Goal: Task Accomplishment & Management: Use online tool/utility

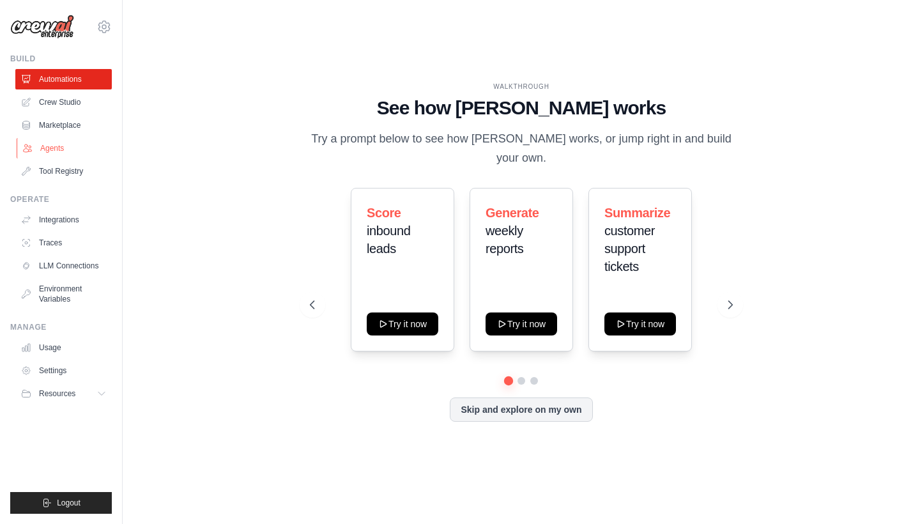
click at [39, 148] on link "Agents" at bounding box center [65, 148] width 96 height 20
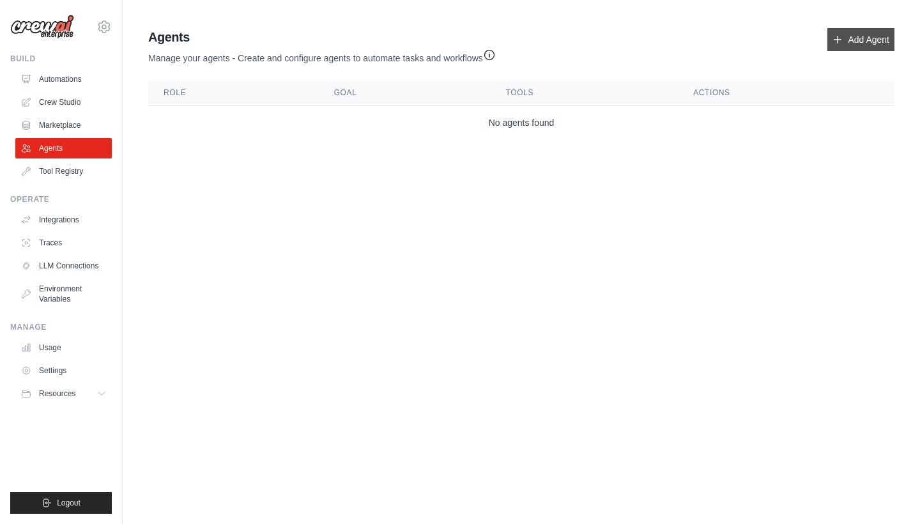
click at [835, 50] on link "Add Agent" at bounding box center [860, 39] width 67 height 23
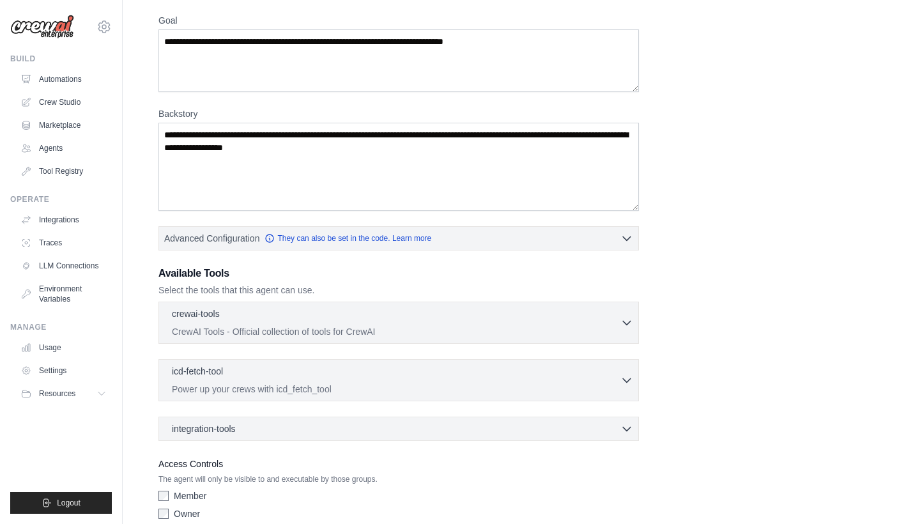
scroll to position [116, 0]
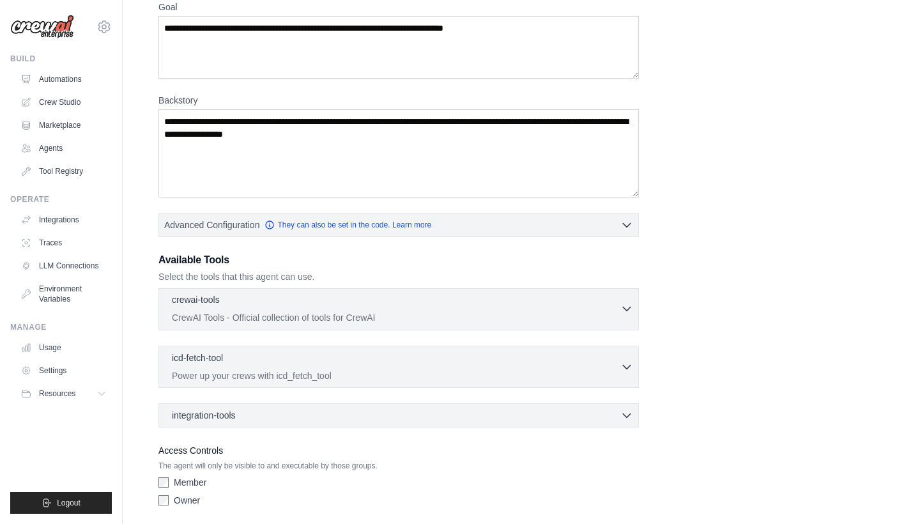
click at [257, 320] on p "CrewAI Tools - Official collection of tools for CrewAI" at bounding box center [396, 317] width 448 height 13
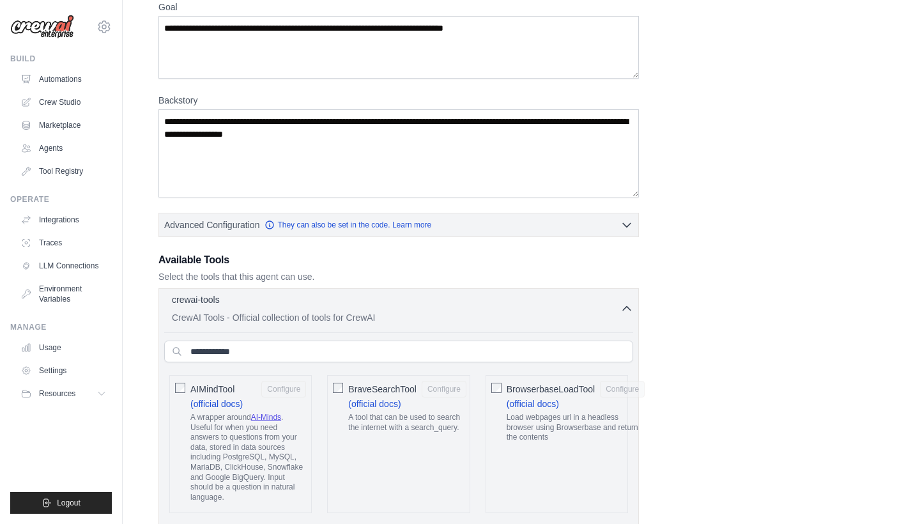
click at [257, 319] on p "CrewAI Tools - Official collection of tools for CrewAI" at bounding box center [396, 317] width 448 height 13
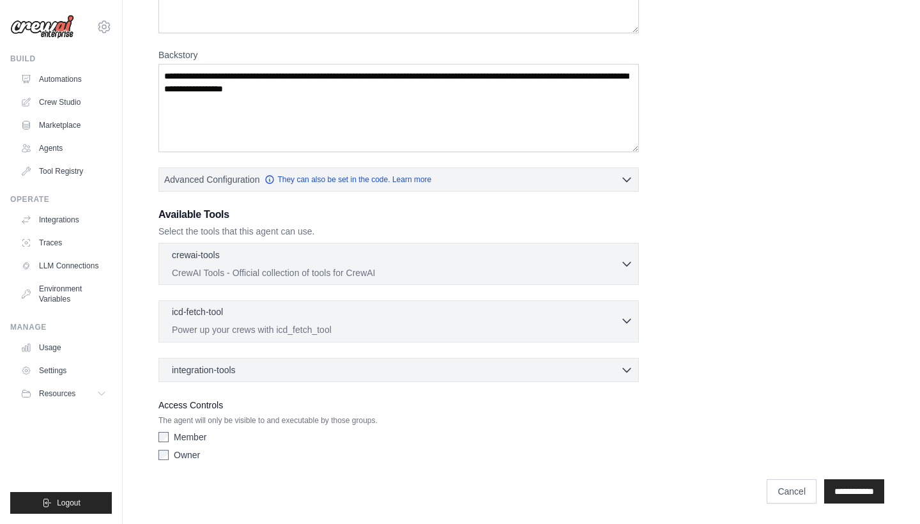
scroll to position [162, 0]
click at [264, 378] on div "integration-tools 0 selected Box Save files to Box Gmail" at bounding box center [398, 370] width 480 height 24
click at [267, 371] on div "integration-tools 0 selected" at bounding box center [402, 369] width 461 height 13
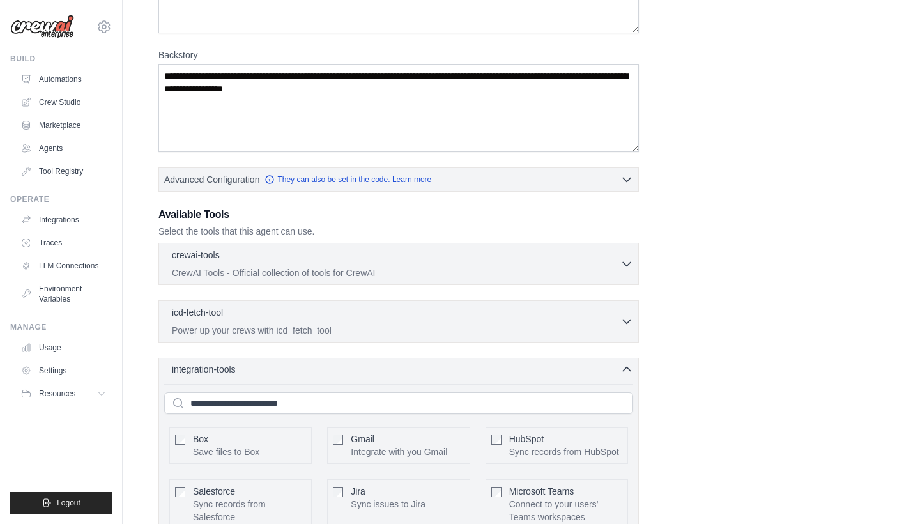
click at [267, 371] on div "integration-tools 0 selected" at bounding box center [402, 369] width 461 height 13
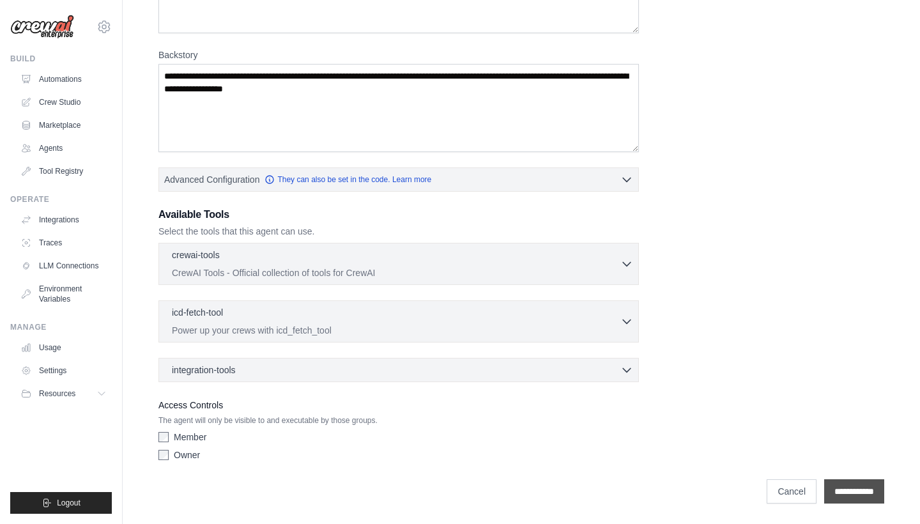
click at [854, 489] on input "**********" at bounding box center [854, 491] width 60 height 24
click at [843, 491] on input "**********" at bounding box center [854, 491] width 60 height 24
click at [514, 321] on div "icd-fetch-tool 0 selected Power up your crews with icd_fetch_tool" at bounding box center [396, 320] width 448 height 31
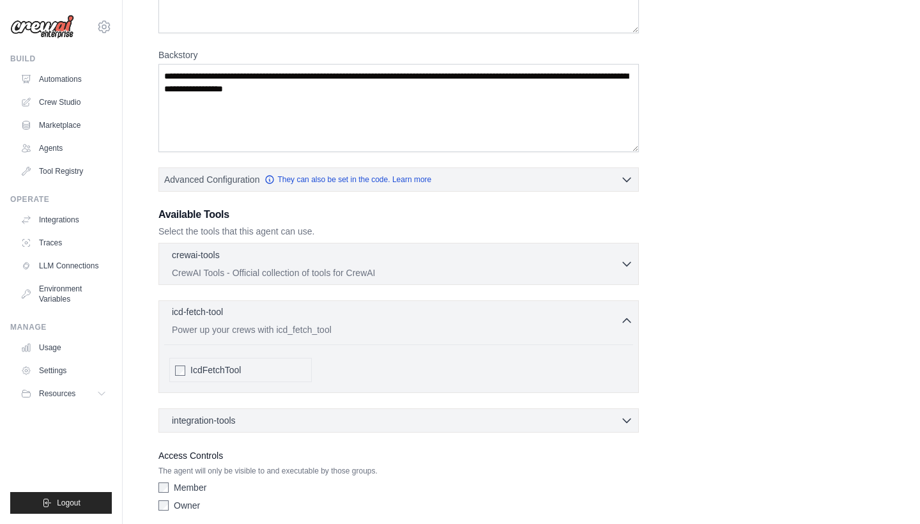
click at [514, 321] on div "icd-fetch-tool 0 selected Power up your crews with icd_fetch_tool" at bounding box center [396, 320] width 448 height 31
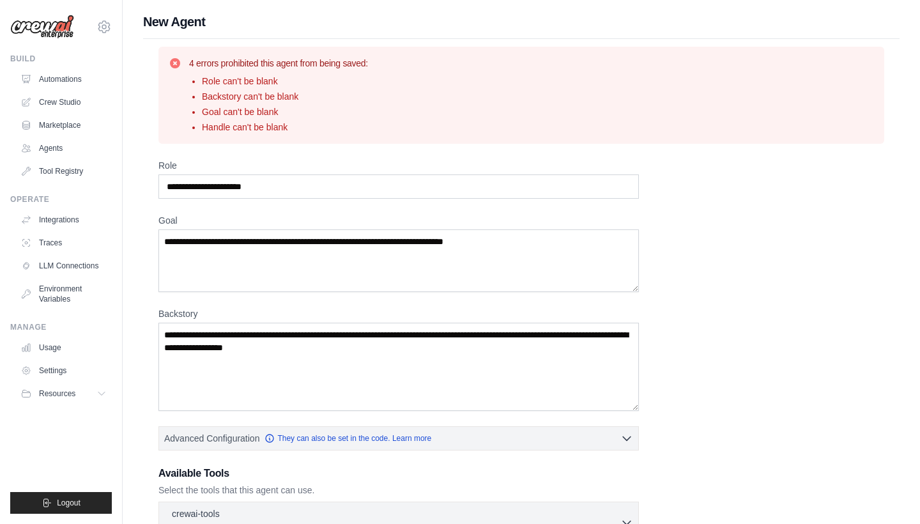
scroll to position [0, 0]
click at [70, 141] on link "Agents" at bounding box center [65, 148] width 96 height 20
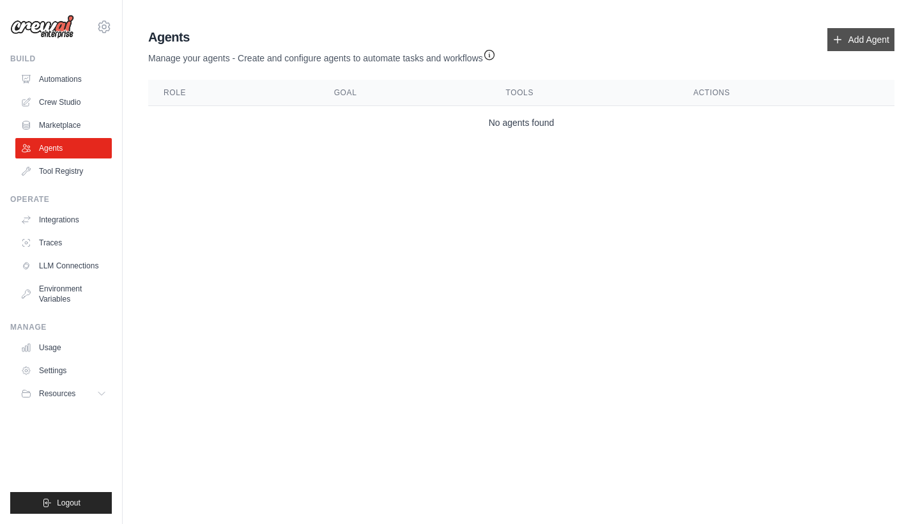
click at [859, 31] on link "Add Agent" at bounding box center [860, 39] width 67 height 23
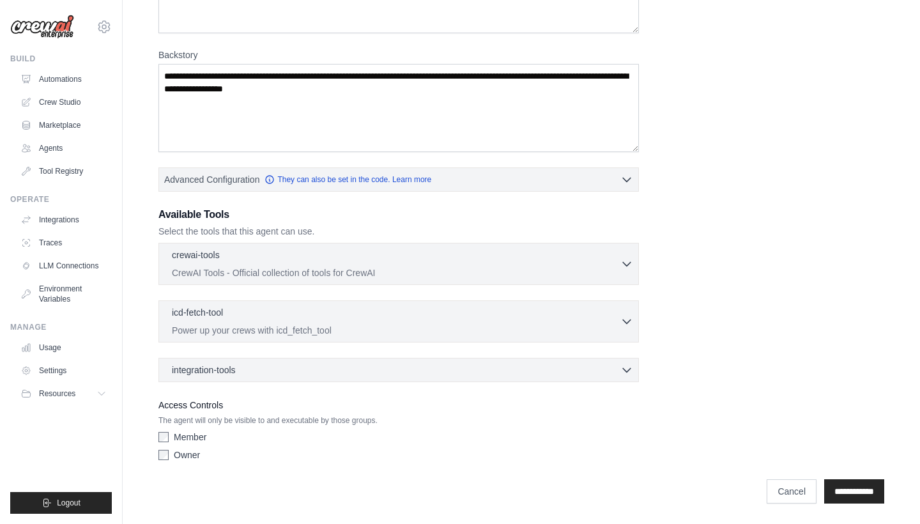
scroll to position [162, 0]
